Goal: Information Seeking & Learning: Check status

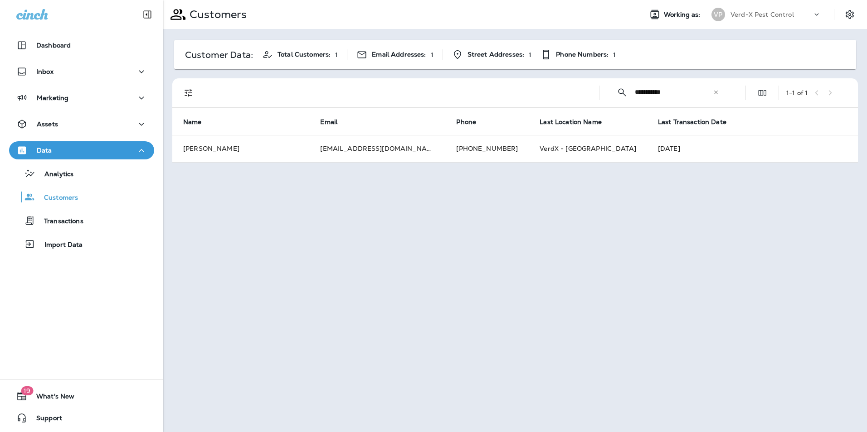
click at [713, 93] on icon at bounding box center [716, 92] width 6 height 6
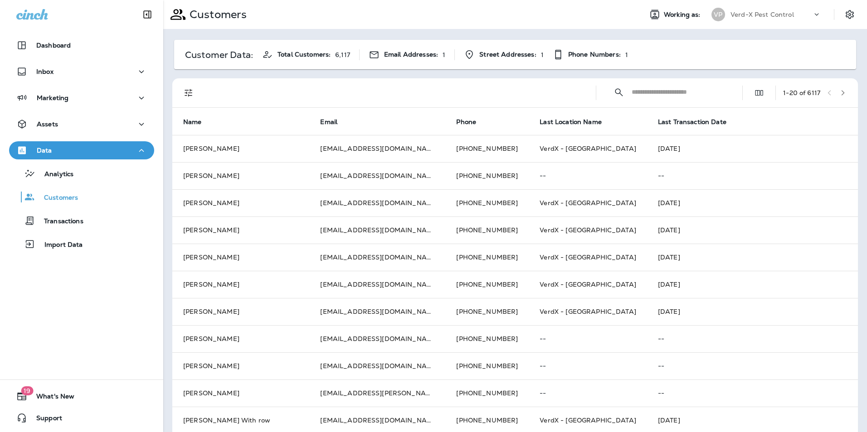
click at [670, 91] on input "text" at bounding box center [678, 92] width 94 height 24
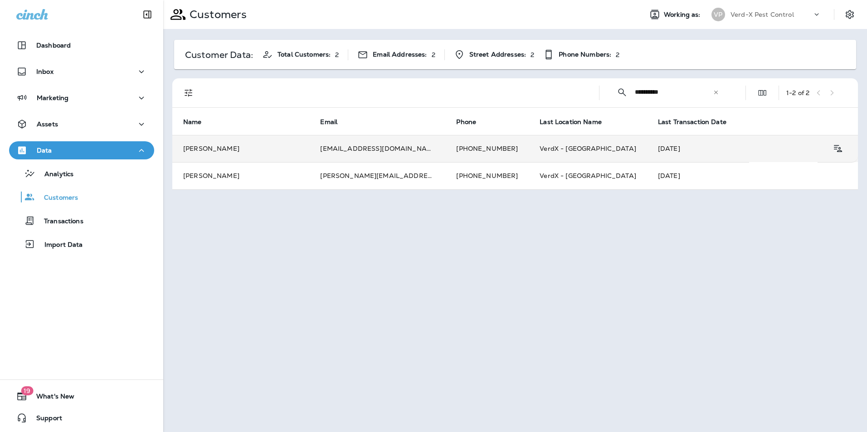
type input "**********"
click at [383, 149] on td "[EMAIL_ADDRESS][DOMAIN_NAME]" at bounding box center [377, 148] width 136 height 27
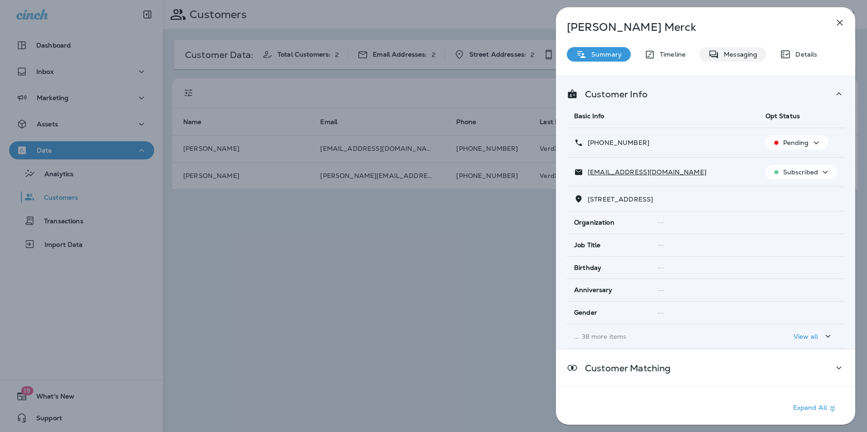
click at [733, 49] on div "Messaging" at bounding box center [732, 54] width 67 height 15
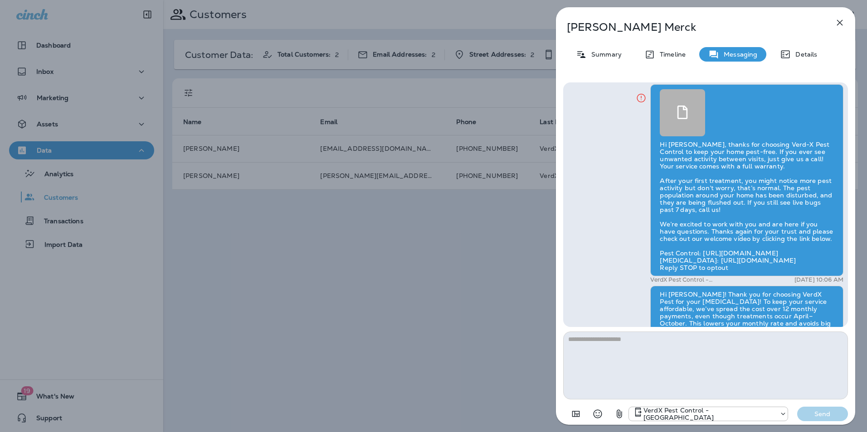
scroll to position [-73, 0]
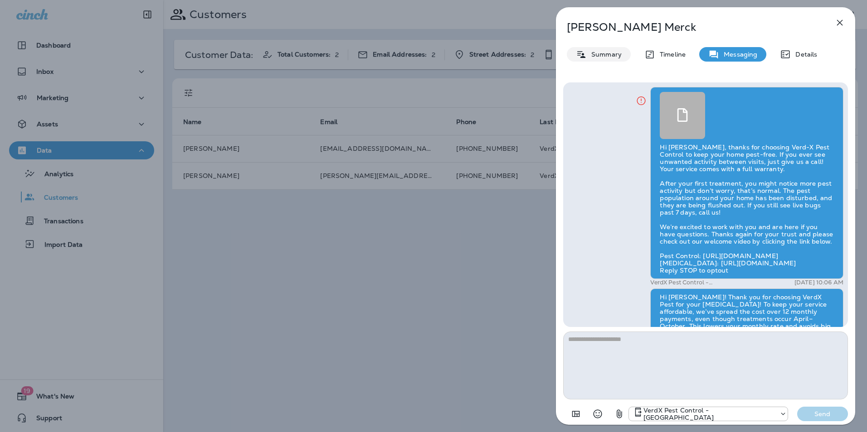
click at [609, 53] on p "Summary" at bounding box center [604, 54] width 35 height 7
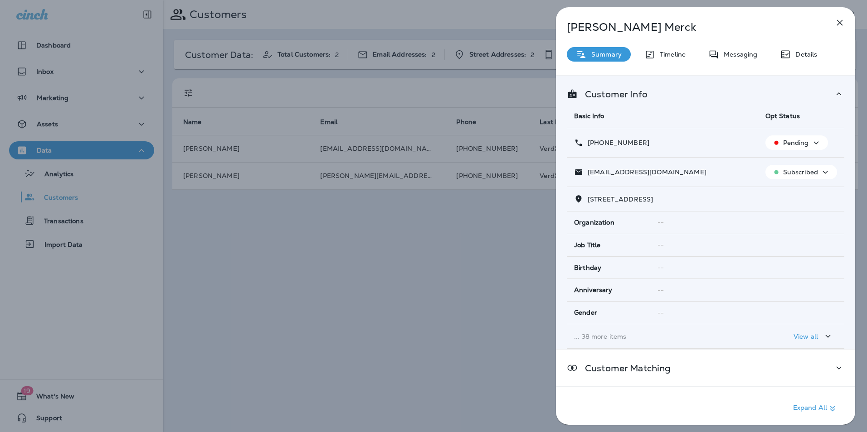
click at [669, 63] on div "[PERSON_NAME] Summary Timeline Messaging Details Customer Info Basic Info Opt S…" at bounding box center [705, 218] width 299 height 423
click at [668, 52] on p "Timeline" at bounding box center [670, 54] width 30 height 7
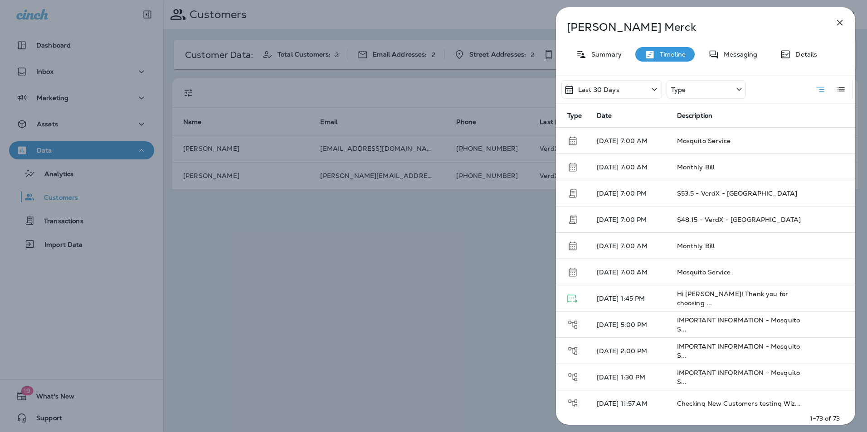
click at [717, 87] on div "Type" at bounding box center [705, 89] width 79 height 19
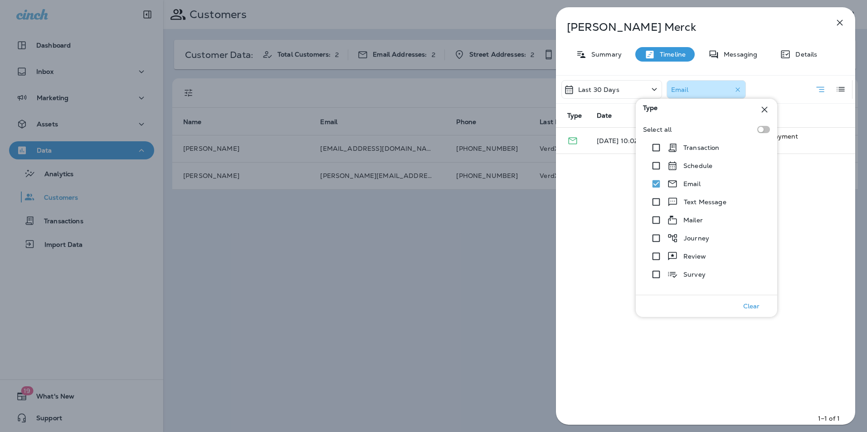
click at [587, 246] on div "Last 30 Days Email Type Date Description [DATE] 10:02 AM How Our Mosquito Month…" at bounding box center [705, 252] width 299 height 355
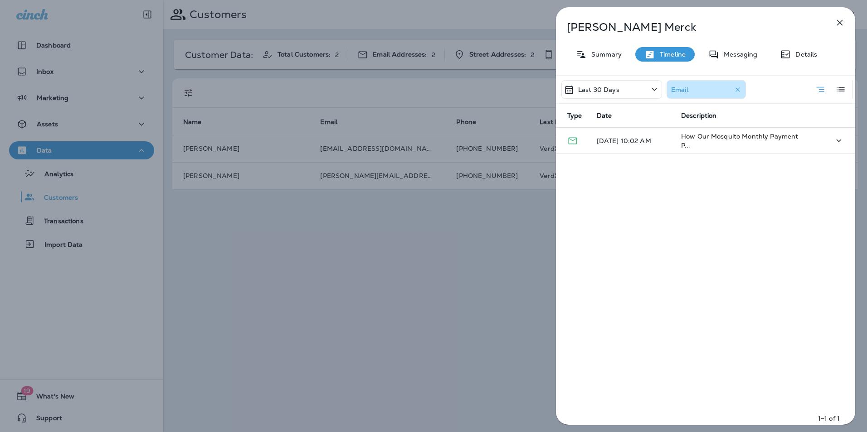
click at [722, 141] on td "How Our Mosquito Monthly Payment P..." at bounding box center [740, 141] width 133 height 26
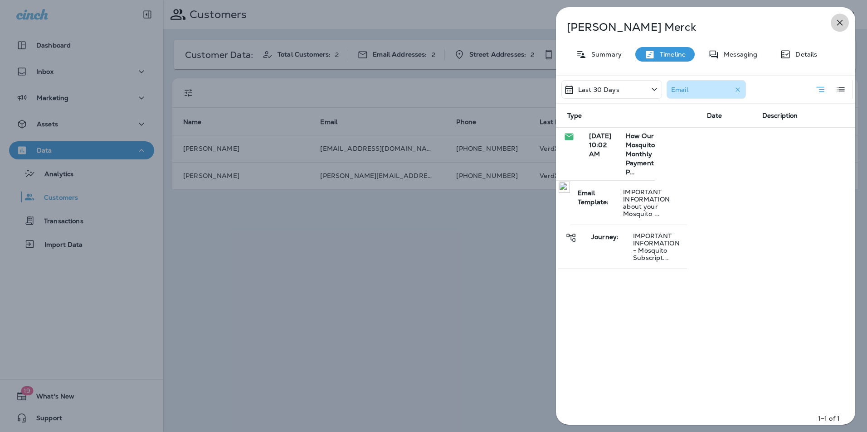
click at [836, 21] on icon "button" at bounding box center [839, 22] width 11 height 11
